Goal: Task Accomplishment & Management: Use online tool/utility

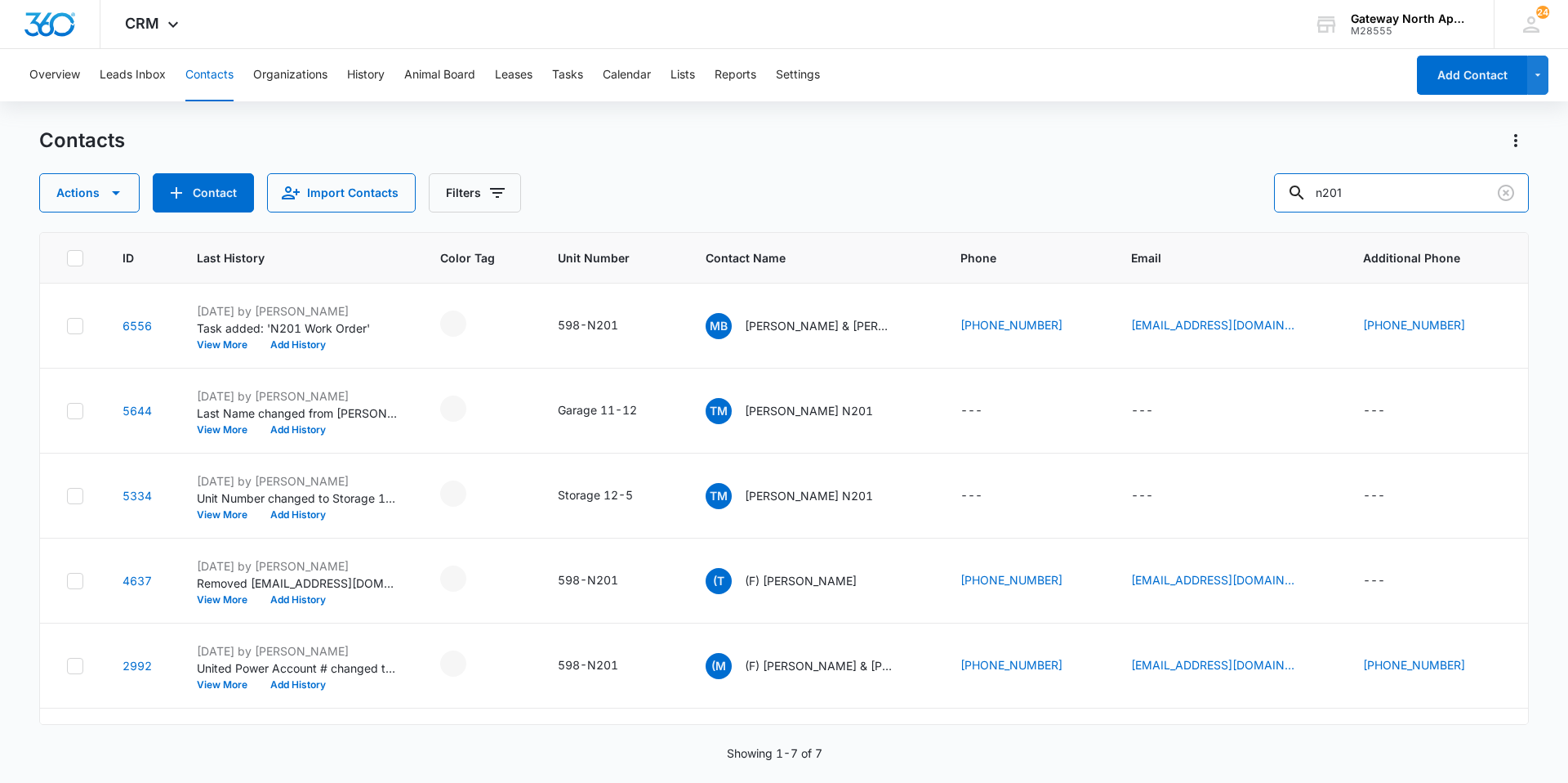
drag, startPoint x: 1393, startPoint y: 195, endPoint x: 912, endPoint y: 182, distance: 481.2
click at [909, 184] on div "Actions Contact Import Contacts Filters n201" at bounding box center [784, 192] width 1490 height 40
type input "p302"
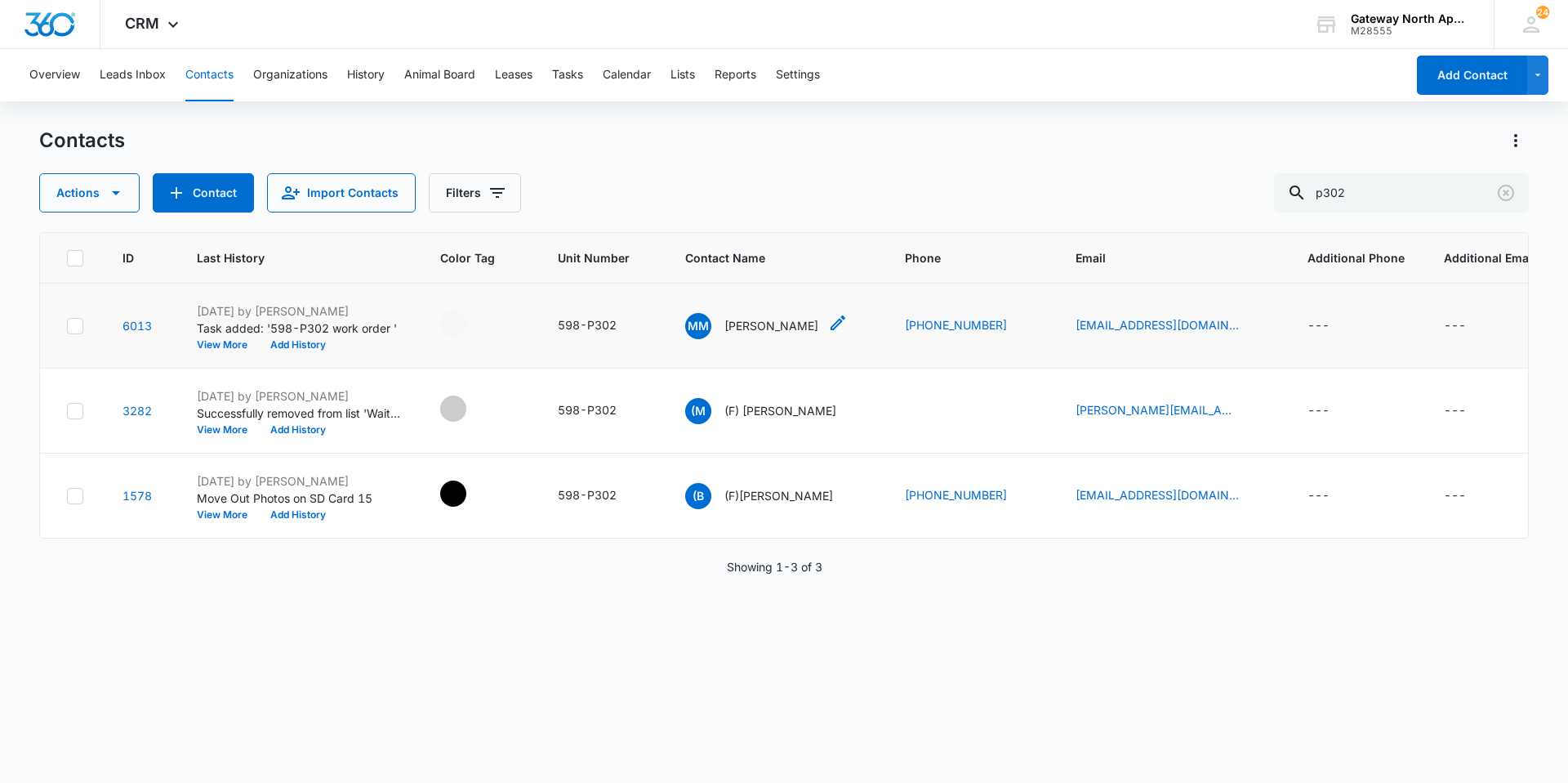
click at [752, 316] on div "MM [PERSON_NAME]" at bounding box center [752, 326] width 133 height 26
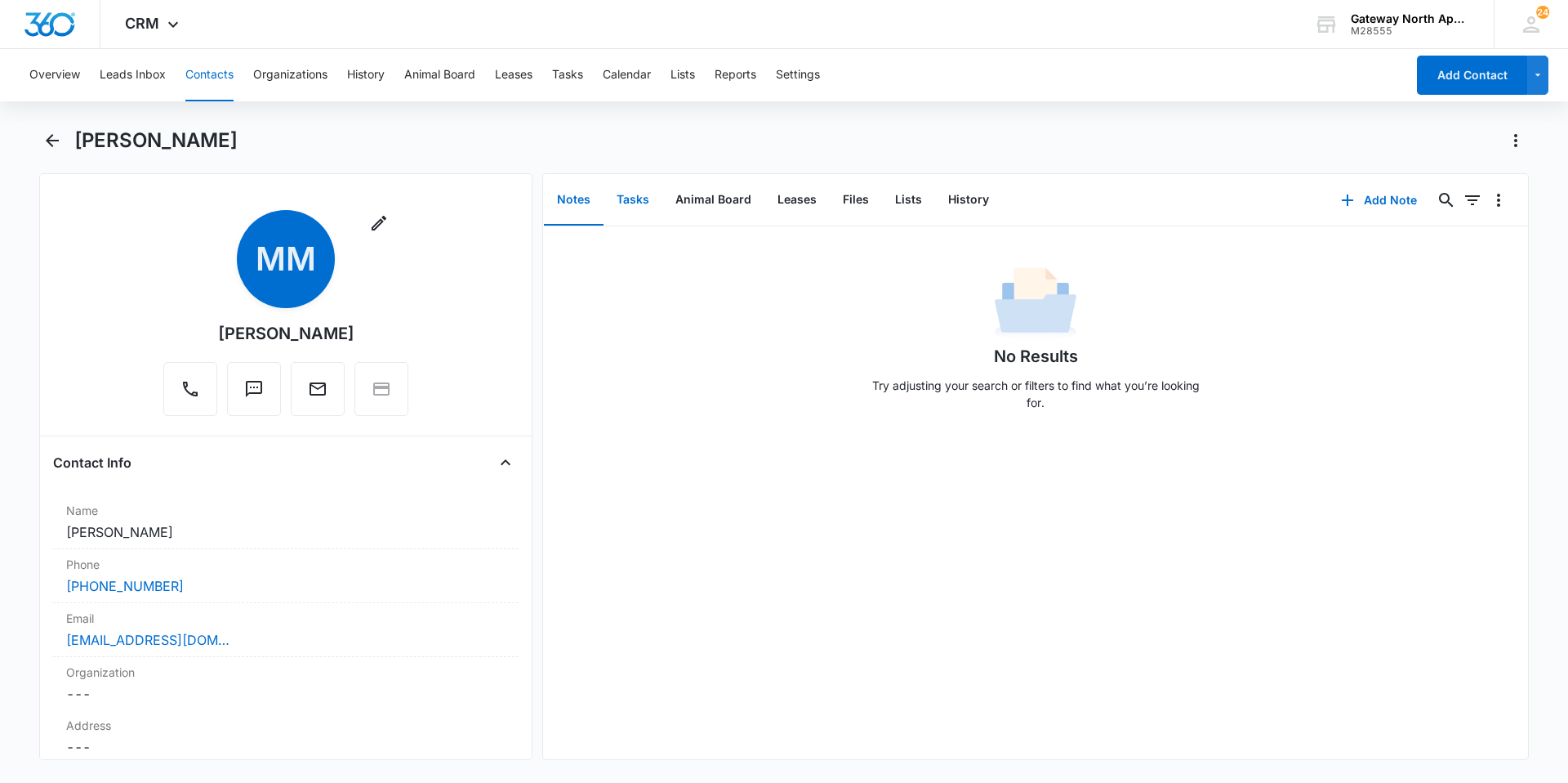
click at [634, 199] on button "Tasks" at bounding box center [633, 200] width 59 height 51
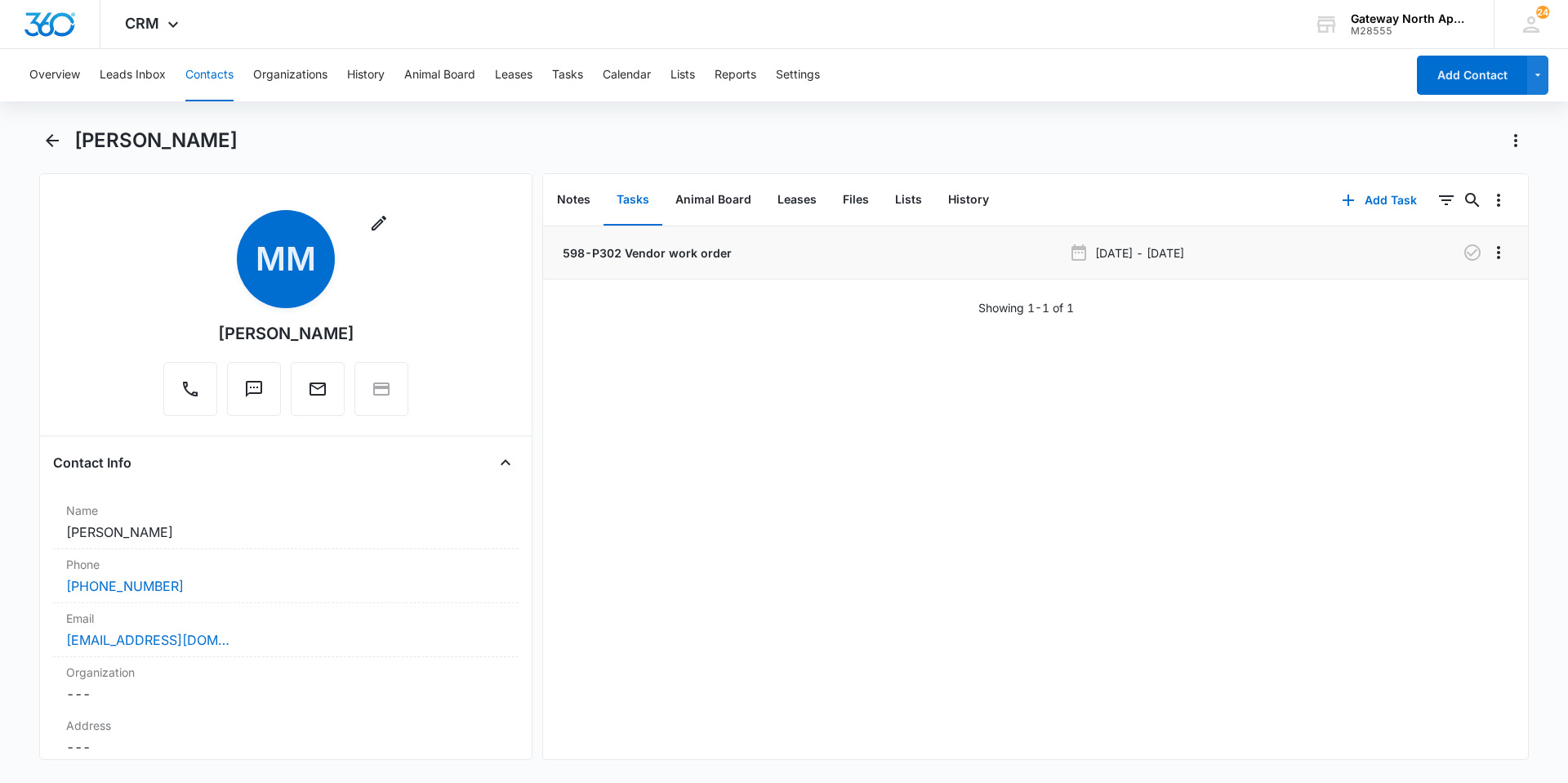
click at [666, 262] on li "598-P302 Vendor work order [DATE] - [DATE]" at bounding box center [1035, 253] width 984 height 53
click at [666, 255] on p "598-P302 Vendor work order" at bounding box center [646, 253] width 172 height 18
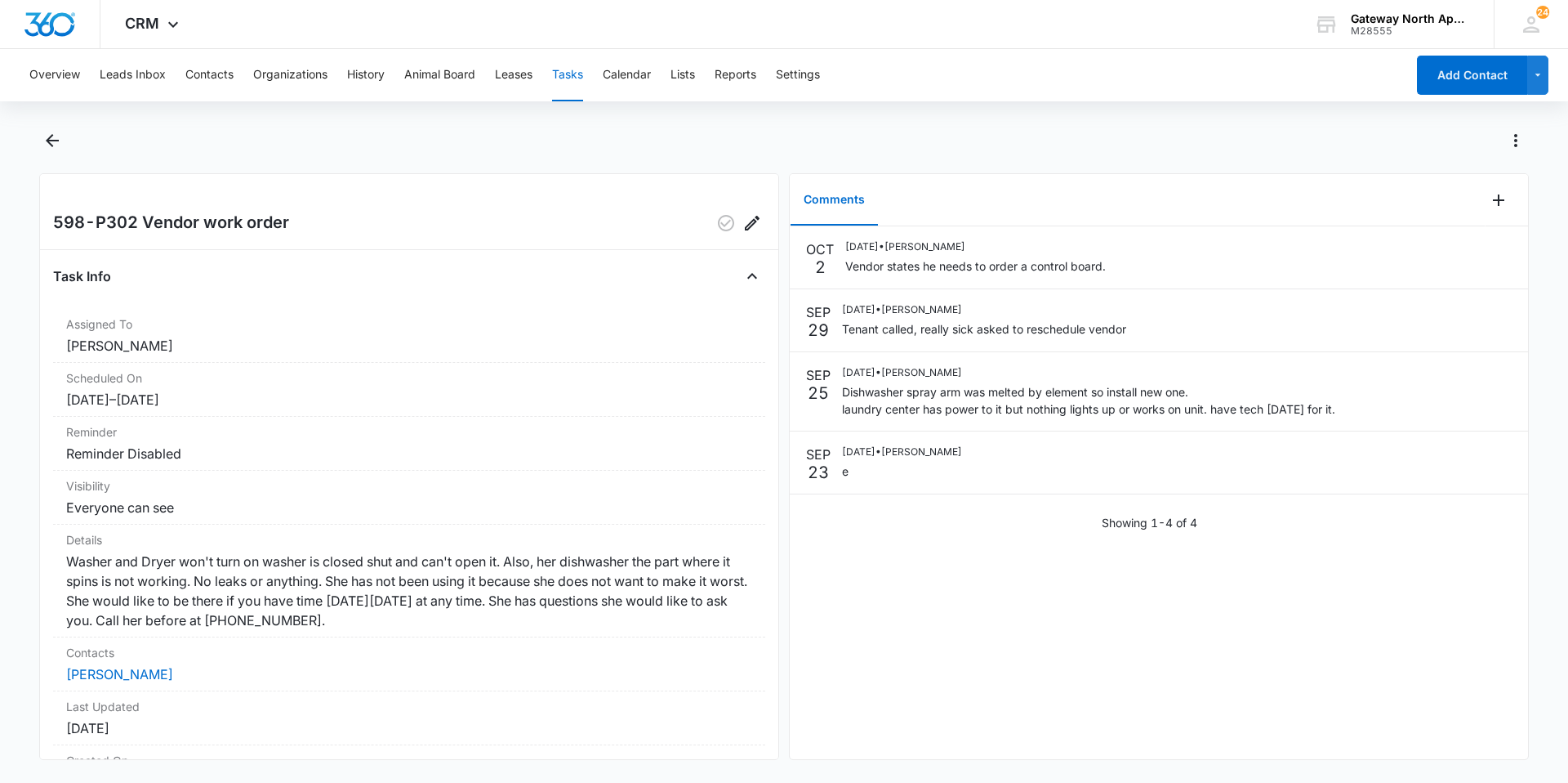
click at [580, 77] on button "Tasks" at bounding box center [567, 75] width 31 height 53
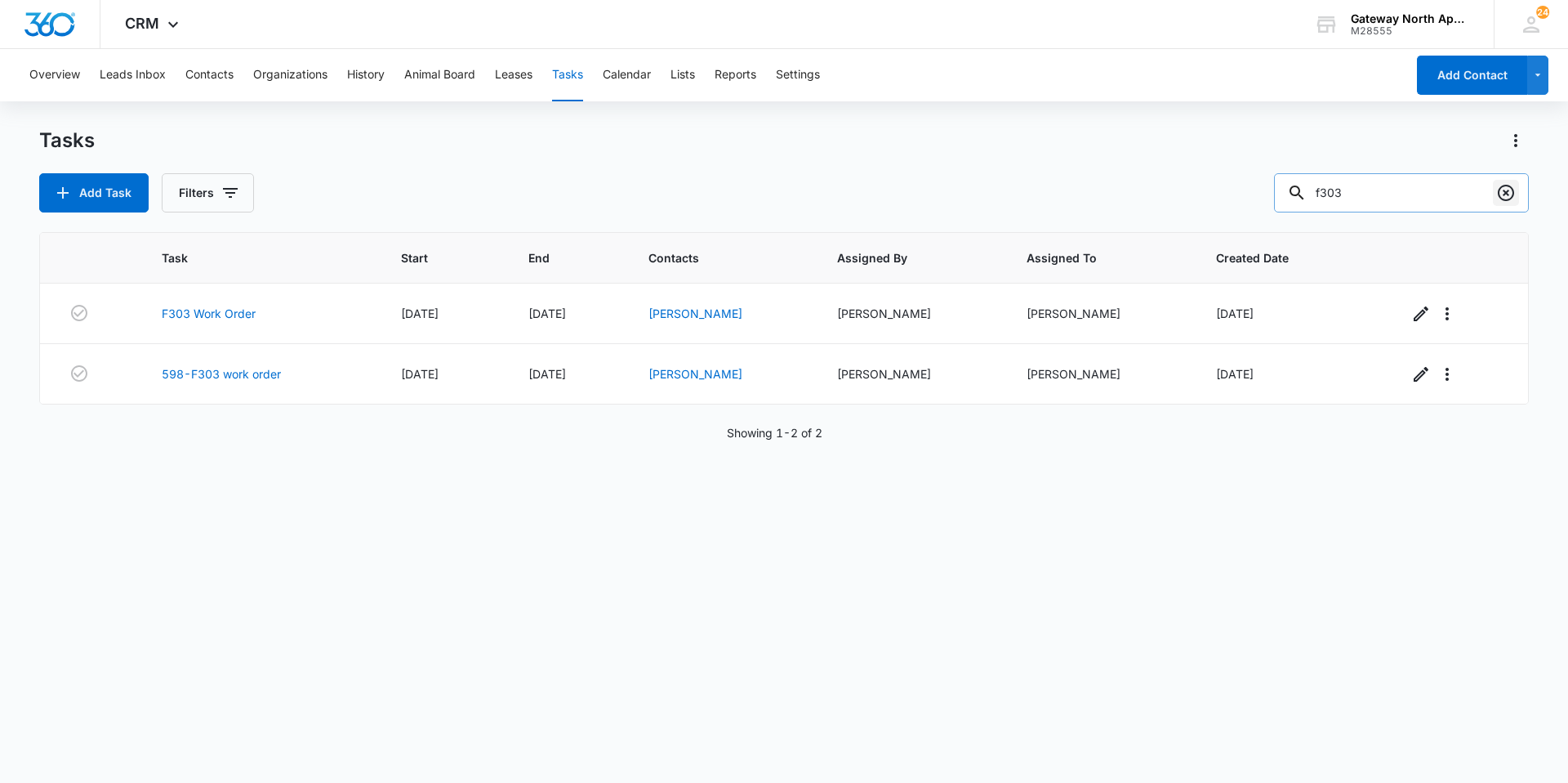
click at [1501, 188] on icon "Clear" at bounding box center [1506, 192] width 17 height 17
